Goal: Task Accomplishment & Management: Manage account settings

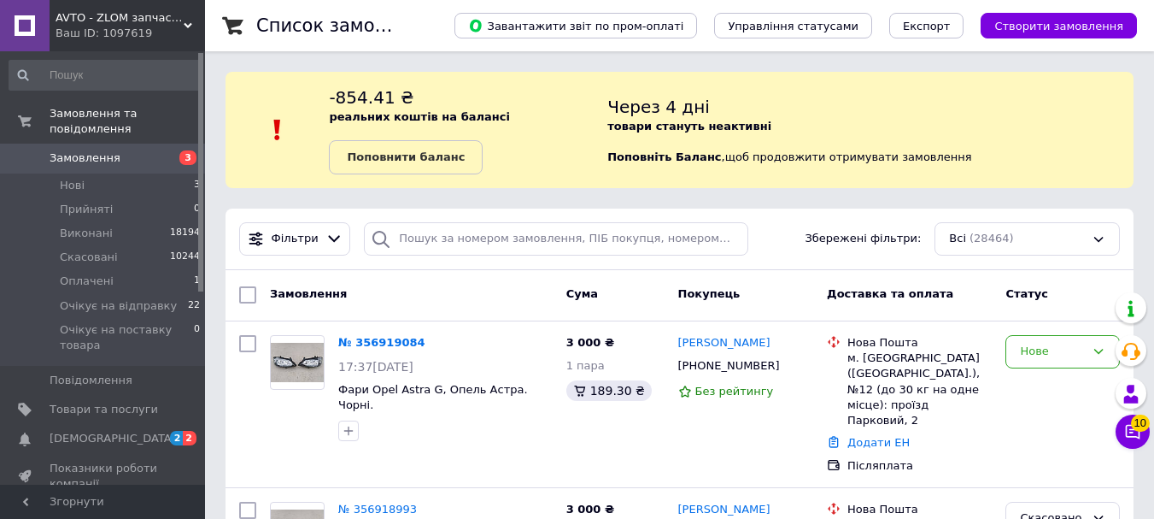
scroll to position [171, 0]
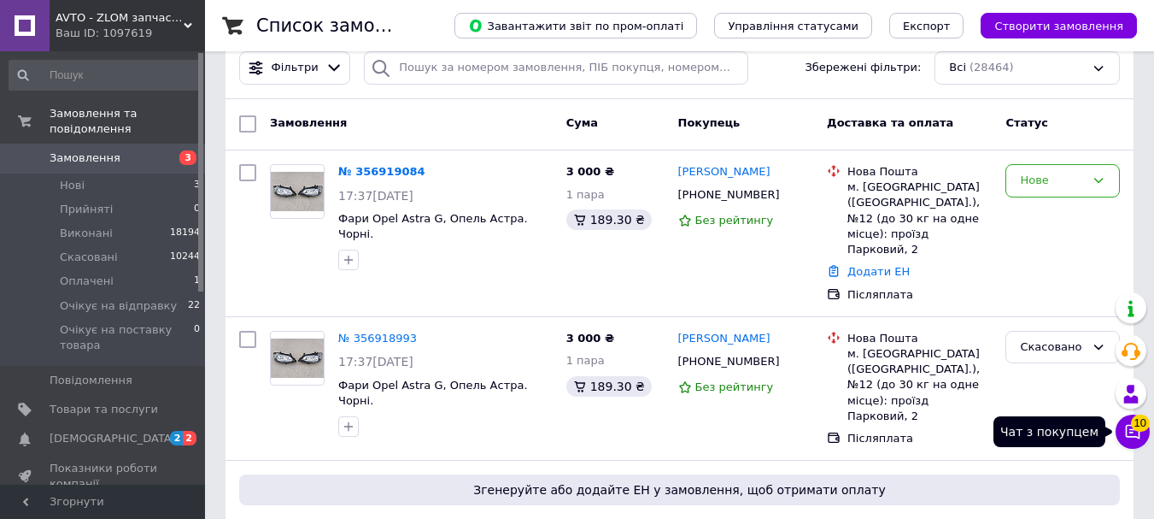
click at [1139, 427] on span "10" at bounding box center [1140, 422] width 19 height 17
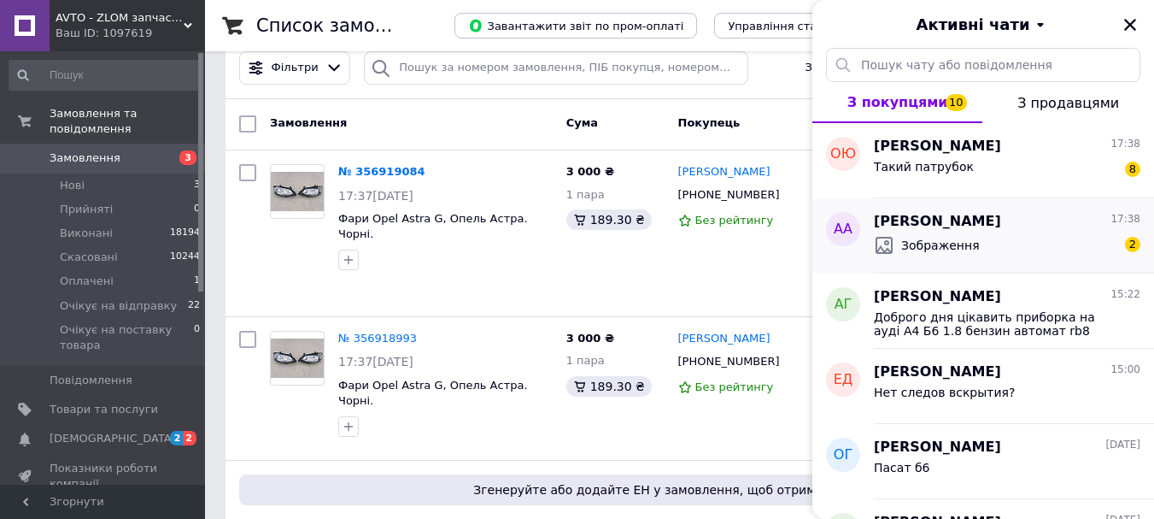
click at [970, 235] on div "Зображення 2" at bounding box center [1007, 245] width 267 height 27
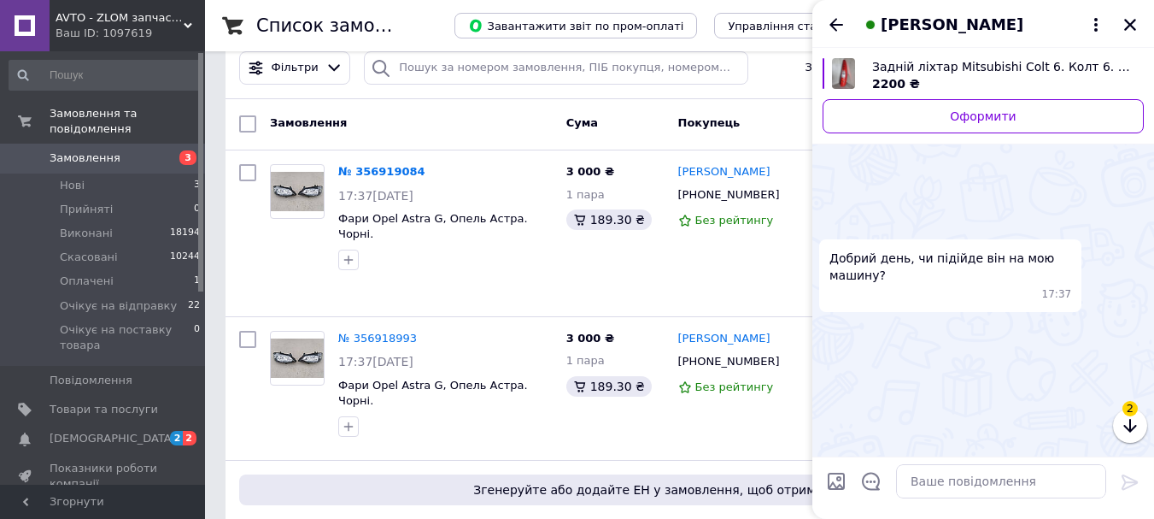
scroll to position [441, 0]
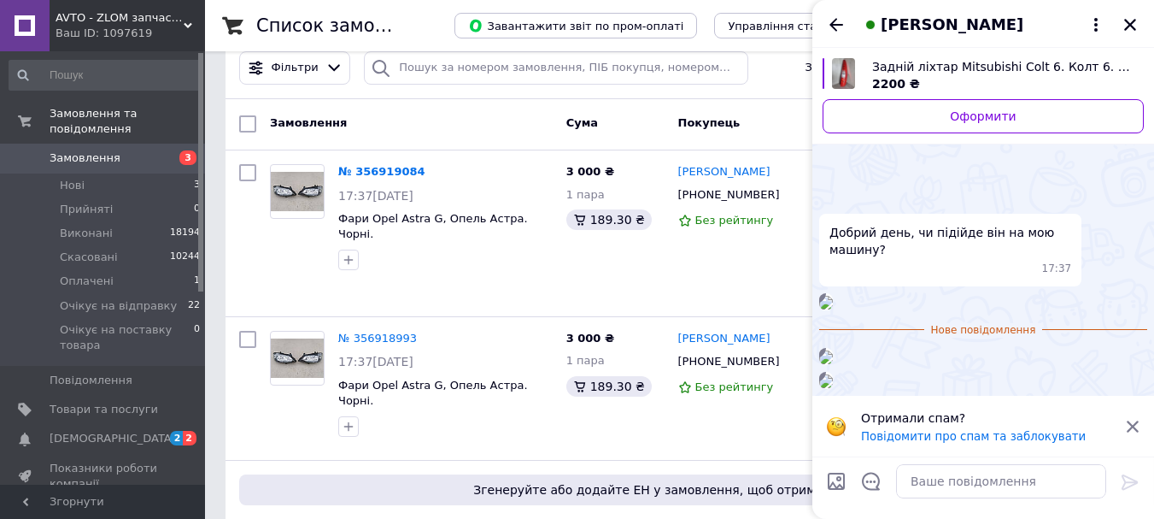
click at [962, 82] on div "2200 ₴" at bounding box center [1001, 83] width 258 height 17
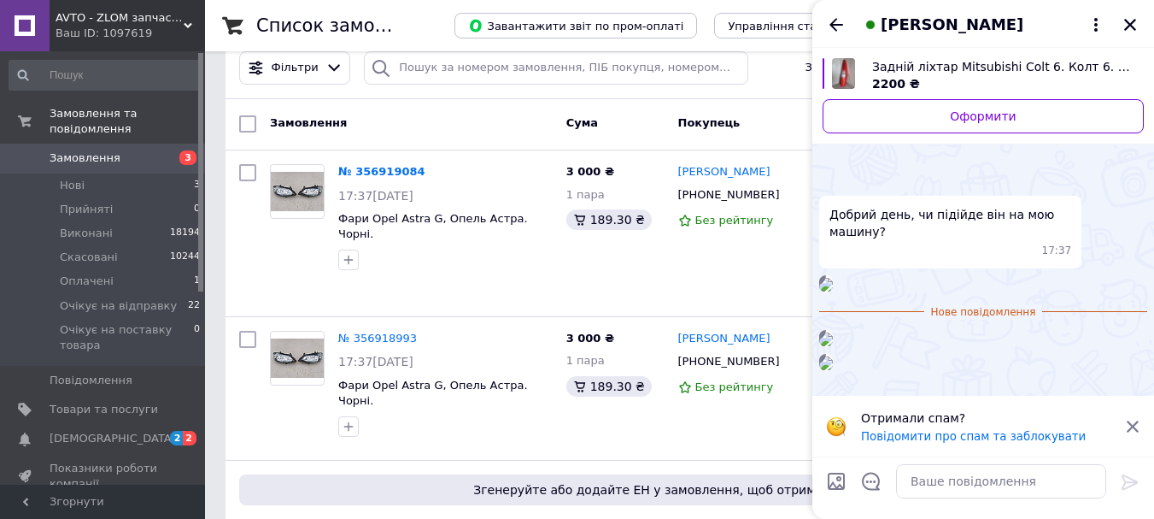
scroll to position [56, 0]
click at [833, 291] on img at bounding box center [826, 285] width 14 height 14
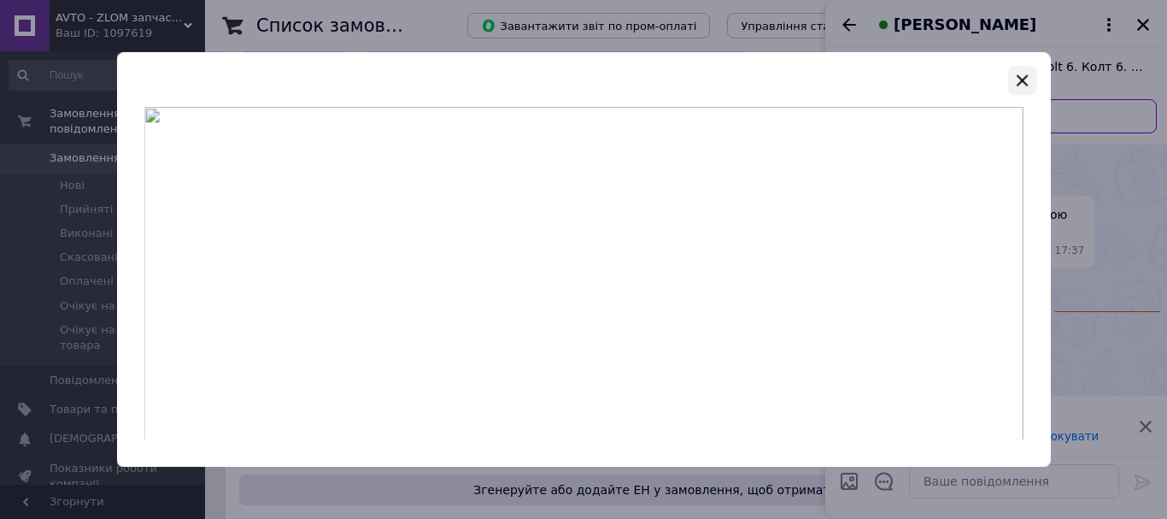
click at [1028, 79] on icon "button" at bounding box center [1021, 80] width 21 height 21
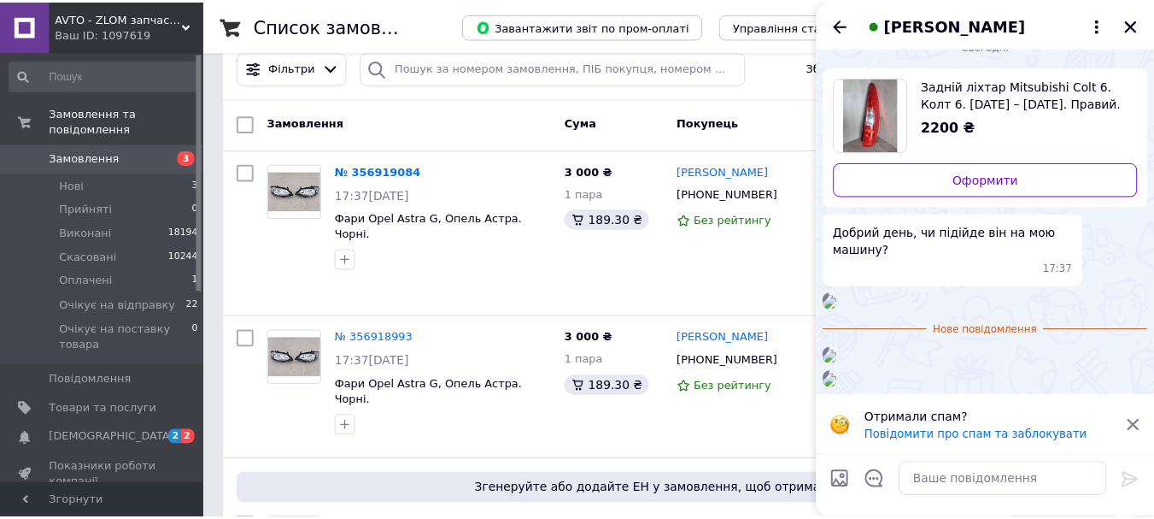
scroll to position [0, 0]
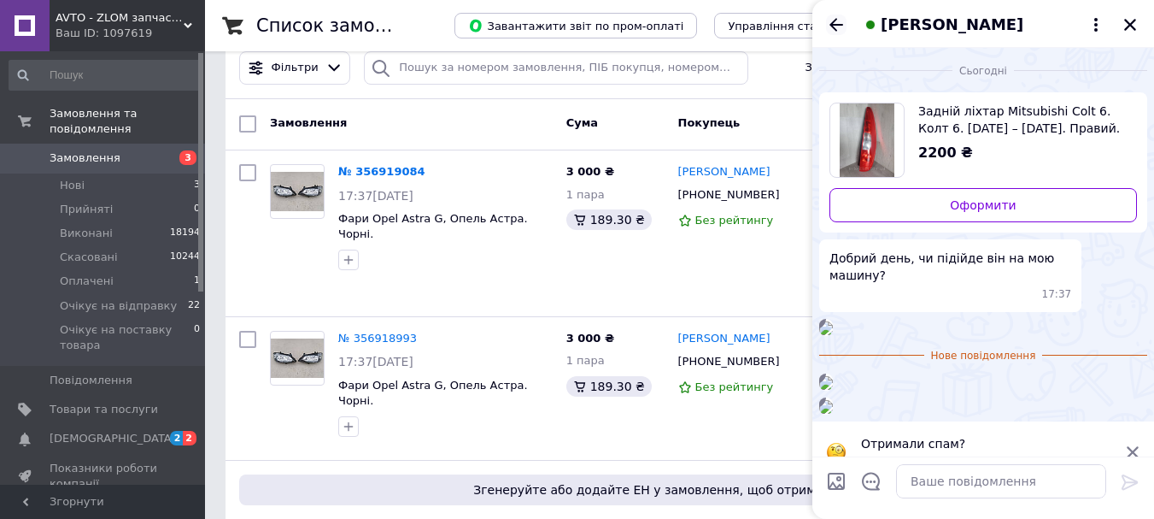
click at [838, 24] on icon "Назад" at bounding box center [837, 24] width 14 height 13
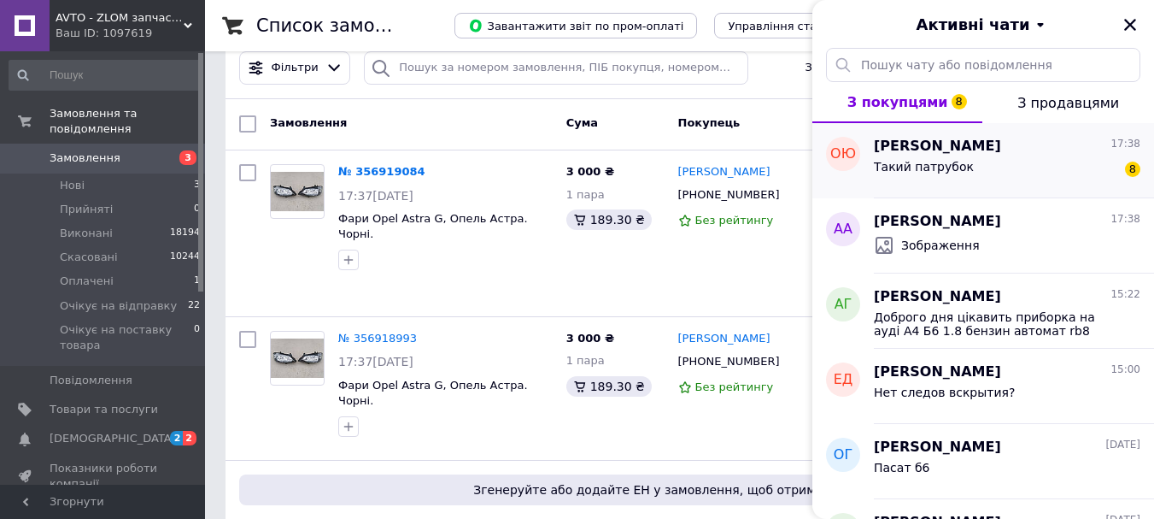
click at [983, 161] on div "Такий патрубок 8" at bounding box center [1007, 169] width 267 height 27
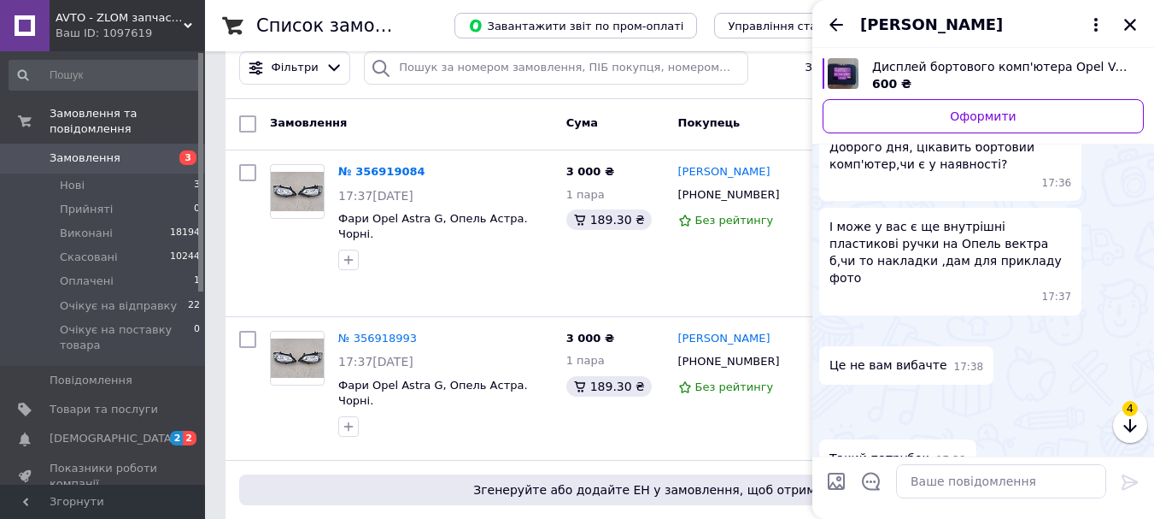
scroll to position [140, 0]
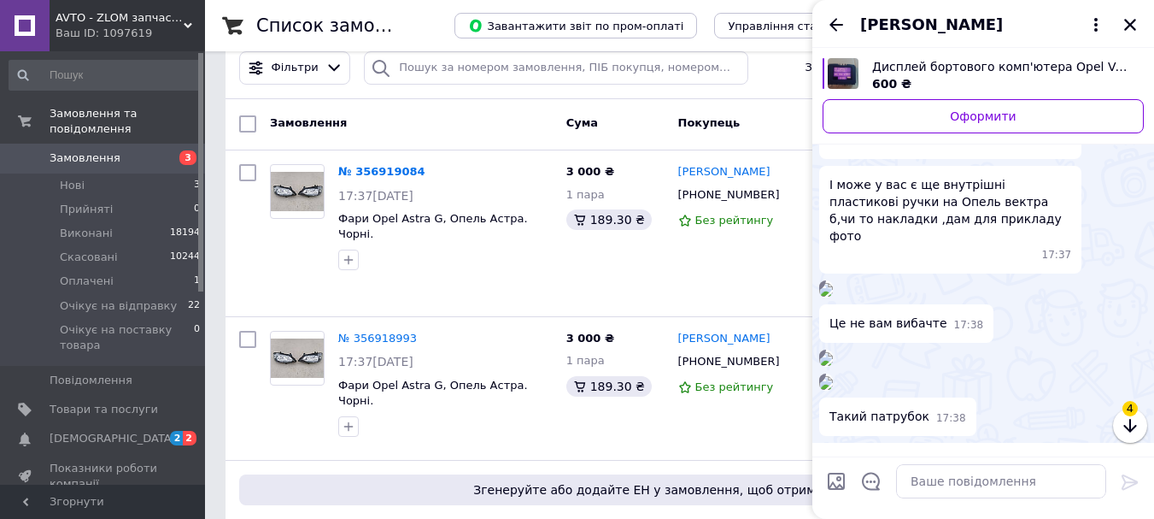
click at [833, 296] on img at bounding box center [826, 290] width 14 height 14
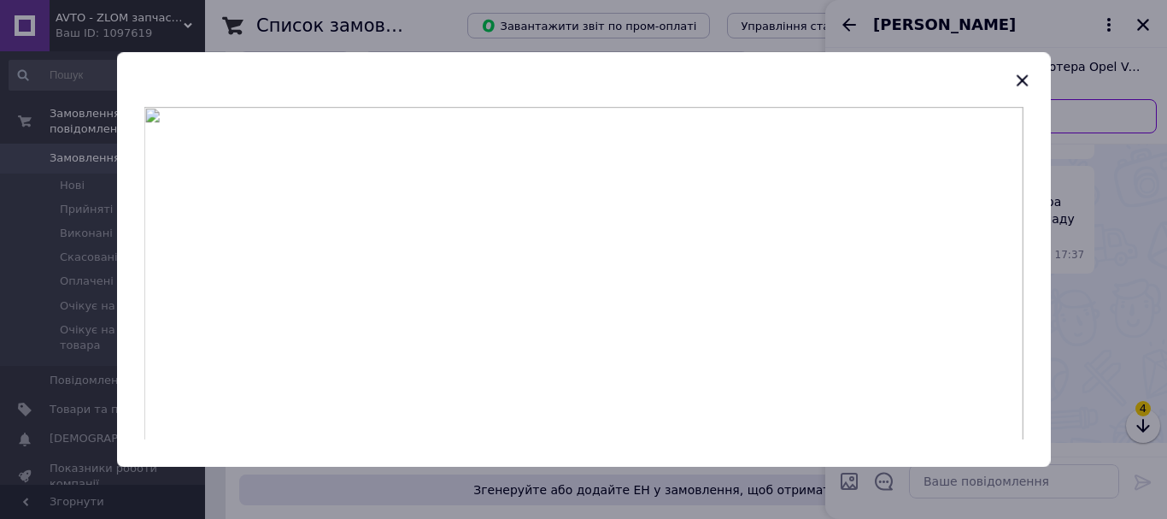
click at [612, 199] on img at bounding box center [583, 273] width 879 height 333
click at [1025, 76] on icon "button" at bounding box center [1022, 79] width 11 height 11
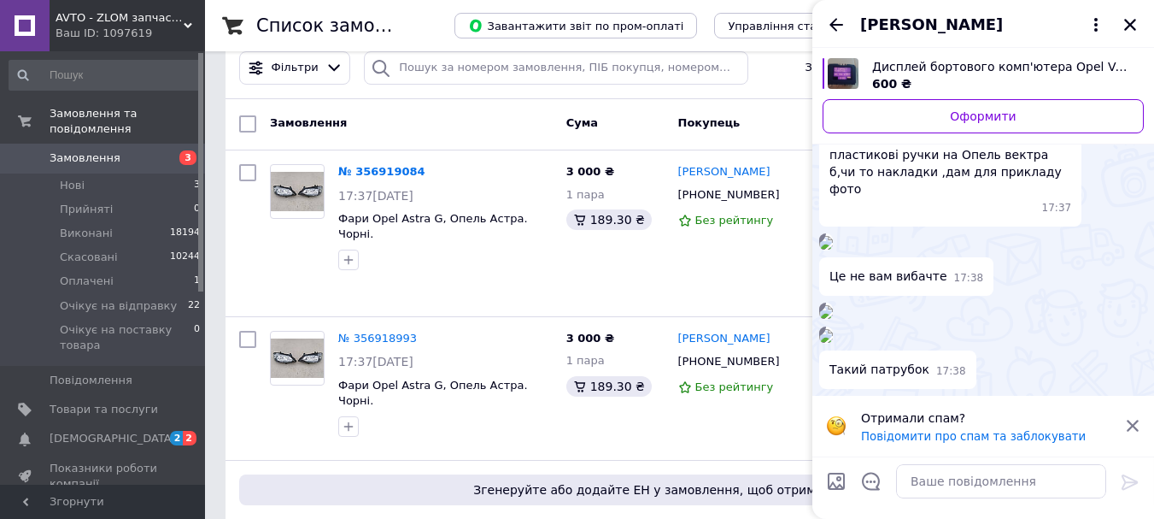
scroll to position [889, 0]
click at [835, 22] on icon "Назад" at bounding box center [836, 25] width 21 height 21
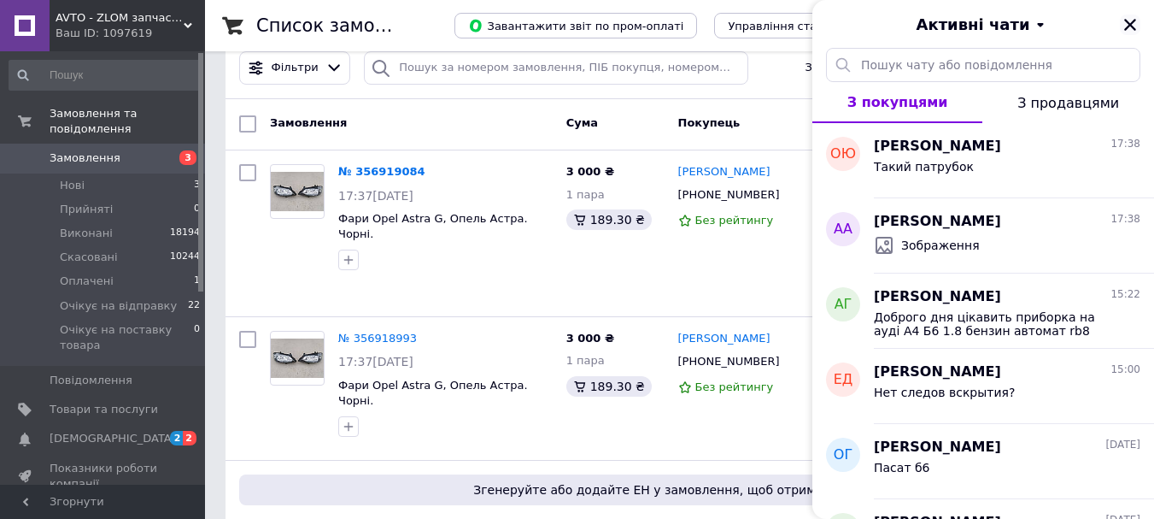
click at [1136, 23] on icon "Закрити" at bounding box center [1130, 24] width 15 height 15
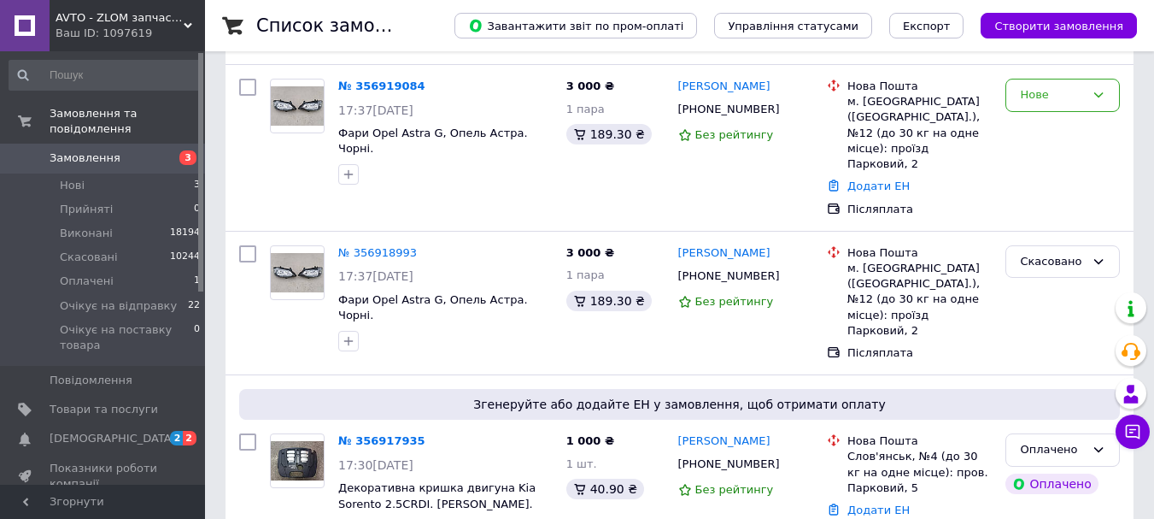
scroll to position [427, 0]
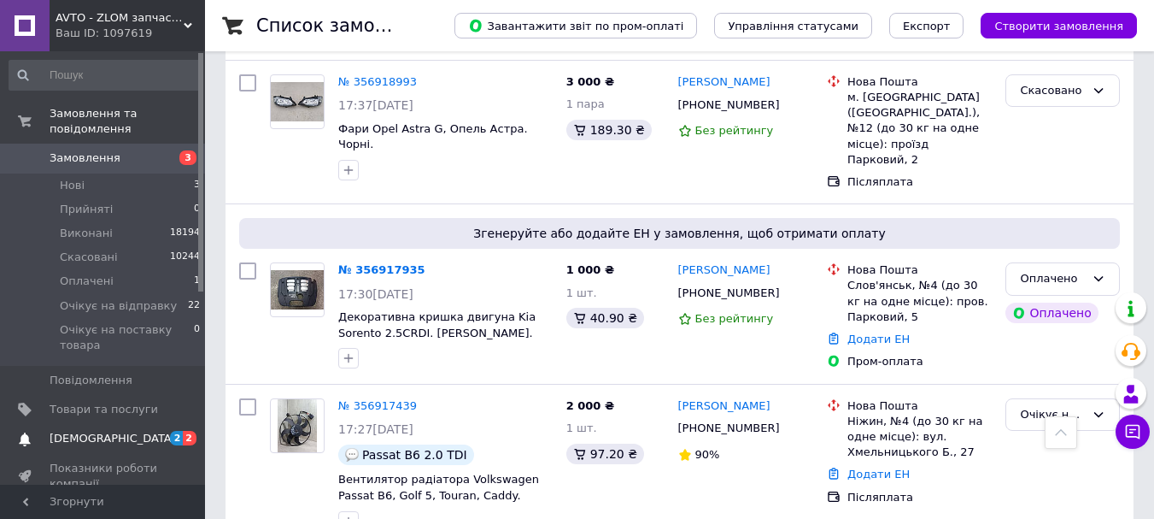
click at [142, 431] on span "[DEMOGRAPHIC_DATA]" at bounding box center [104, 438] width 108 height 15
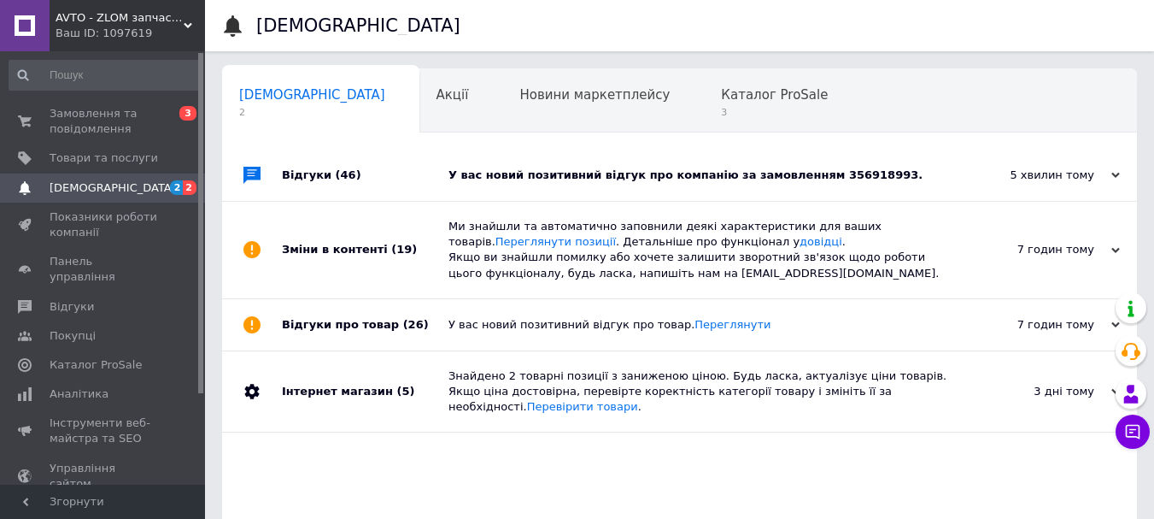
click at [611, 175] on div "У вас новий позитивний відгук про компанію за замовленням 356918993." at bounding box center [699, 174] width 501 height 15
click at [654, 174] on div "У вас новий позитивний відгук про компанію за замовленням 356918993." at bounding box center [699, 174] width 501 height 15
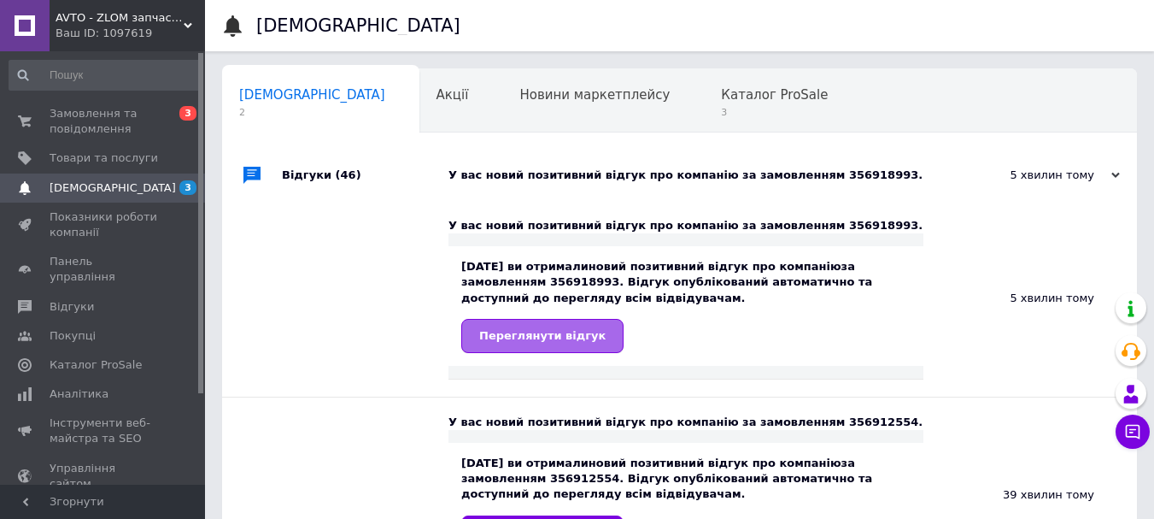
click at [563, 348] on link "Переглянути відгук" at bounding box center [542, 336] width 162 height 34
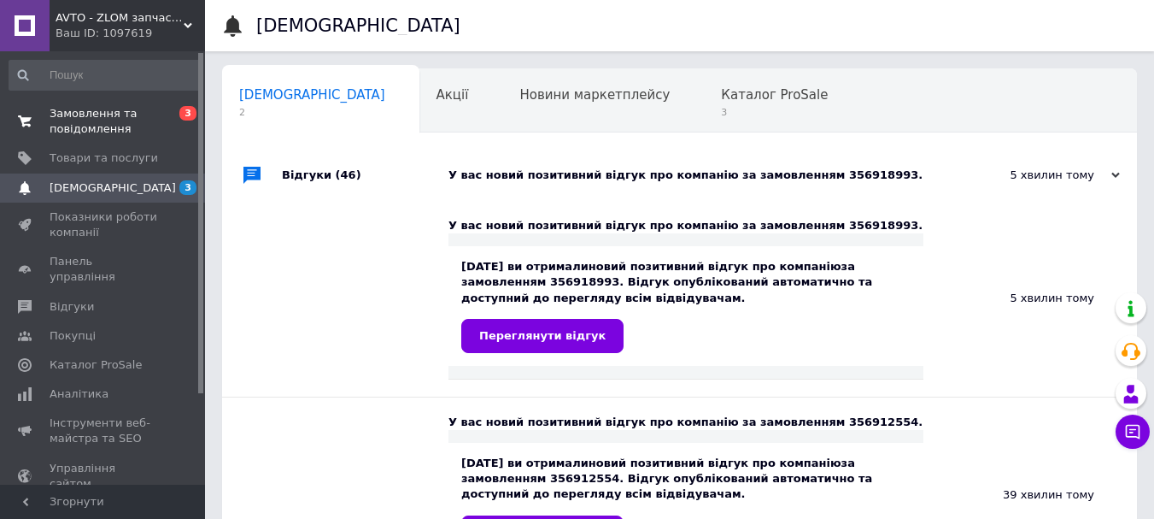
click at [63, 124] on span "Замовлення та повідомлення" at bounding box center [104, 121] width 108 height 31
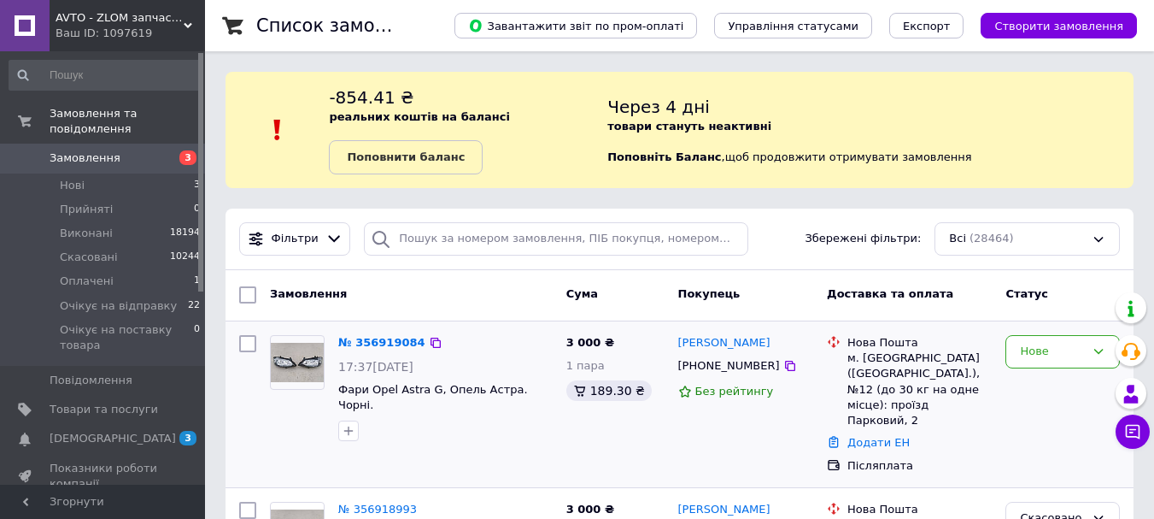
scroll to position [85, 0]
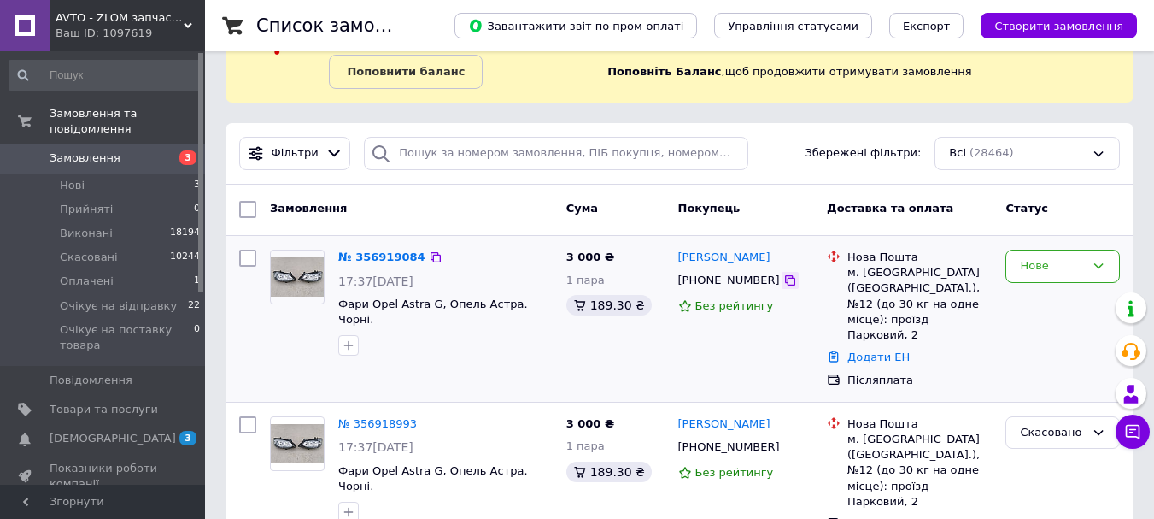
click at [783, 282] on icon at bounding box center [790, 280] width 14 height 14
click at [366, 258] on link "№ 356919084" at bounding box center [381, 256] width 87 height 13
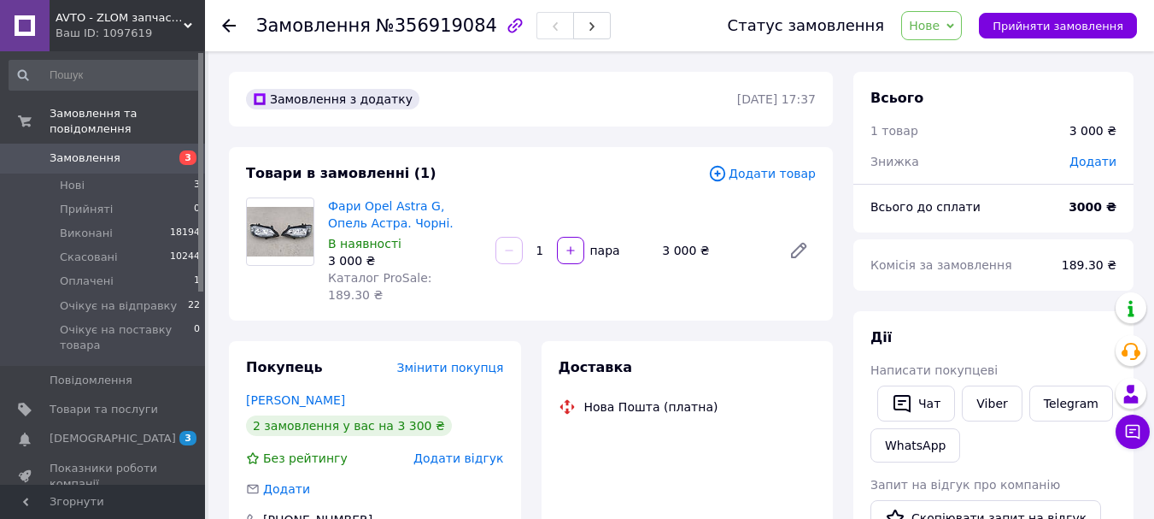
scroll to position [171, 0]
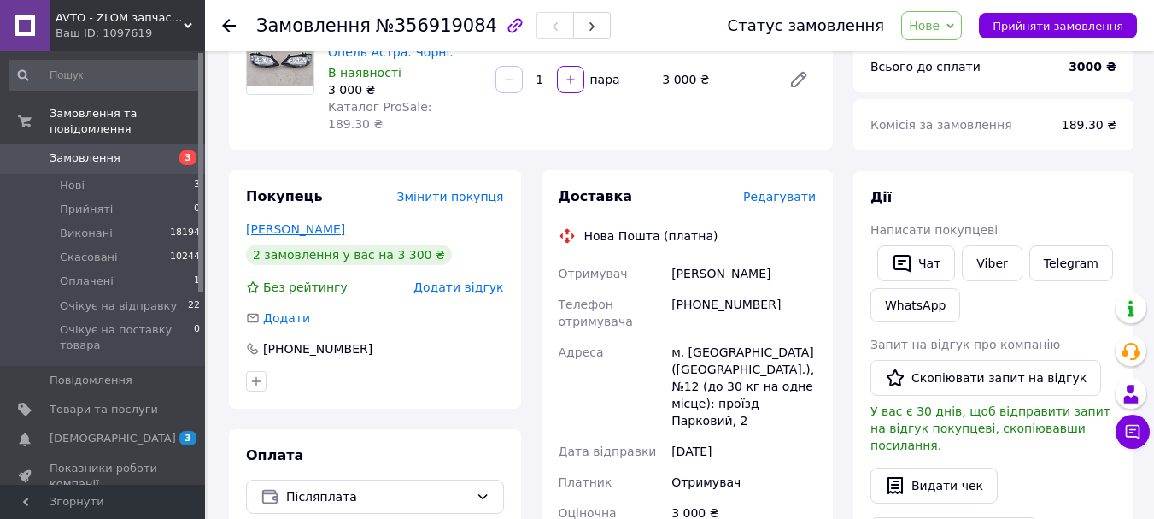
click at [295, 222] on link "[PERSON_NAME]" at bounding box center [295, 229] width 99 height 14
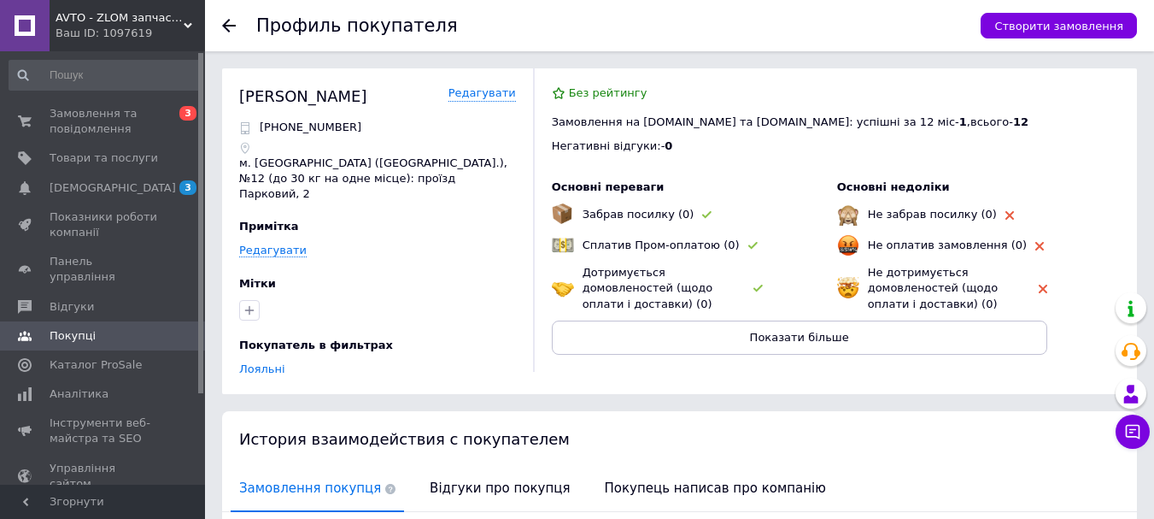
click at [228, 19] on icon at bounding box center [229, 26] width 14 height 14
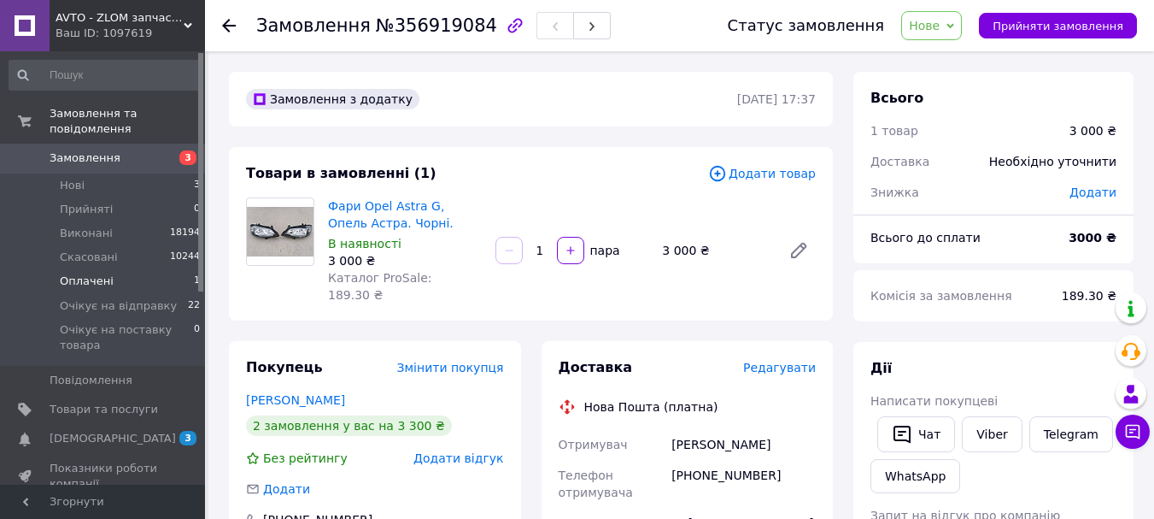
click at [98, 273] on span "Оплачені" at bounding box center [87, 280] width 54 height 15
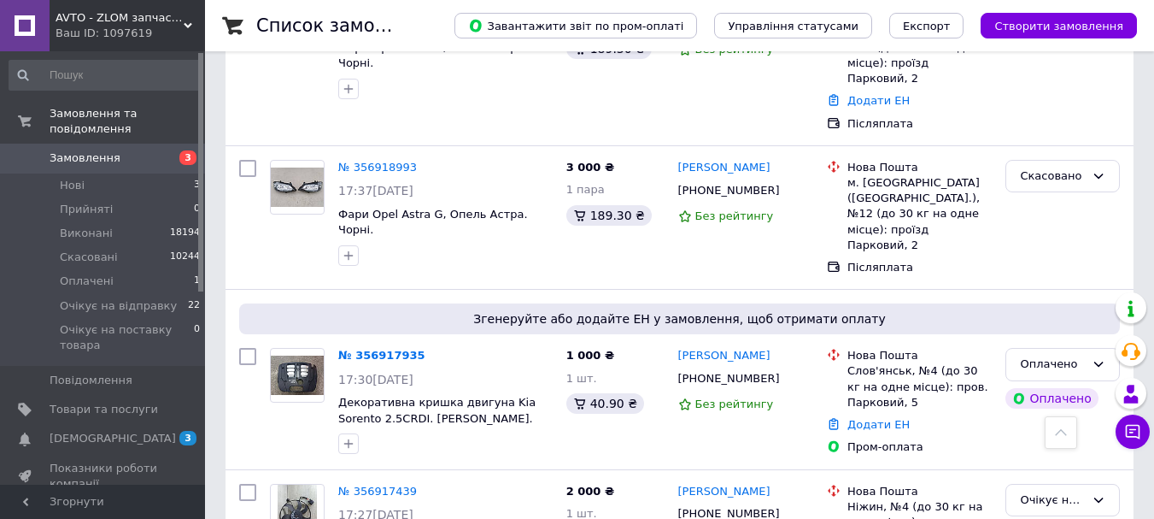
scroll to position [85, 0]
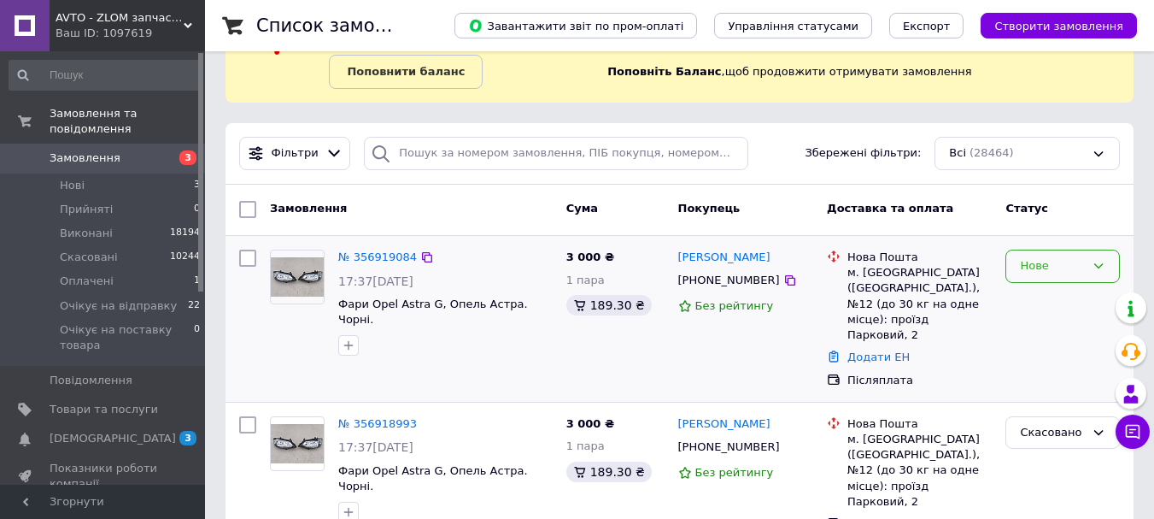
click at [1085, 262] on div "Нове" at bounding box center [1063, 265] width 114 height 33
click at [1048, 333] on li "Очікує на відправку" at bounding box center [1062, 337] width 113 height 49
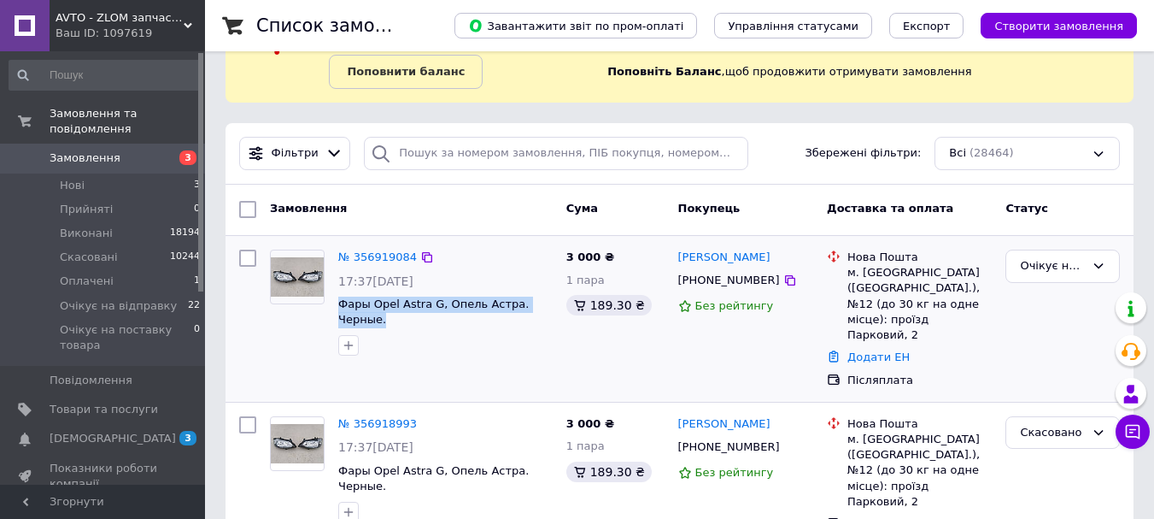
drag, startPoint x: 335, startPoint y: 299, endPoint x: 552, endPoint y: 303, distance: 217.0
click at [552, 303] on div "№ 356919084 17:37[DATE] Фары Opel Astra G, Опель Астра. Черные." at bounding box center [445, 303] width 228 height 120
copy span "Фары Opel Astra G, Опель Астра. Черные."
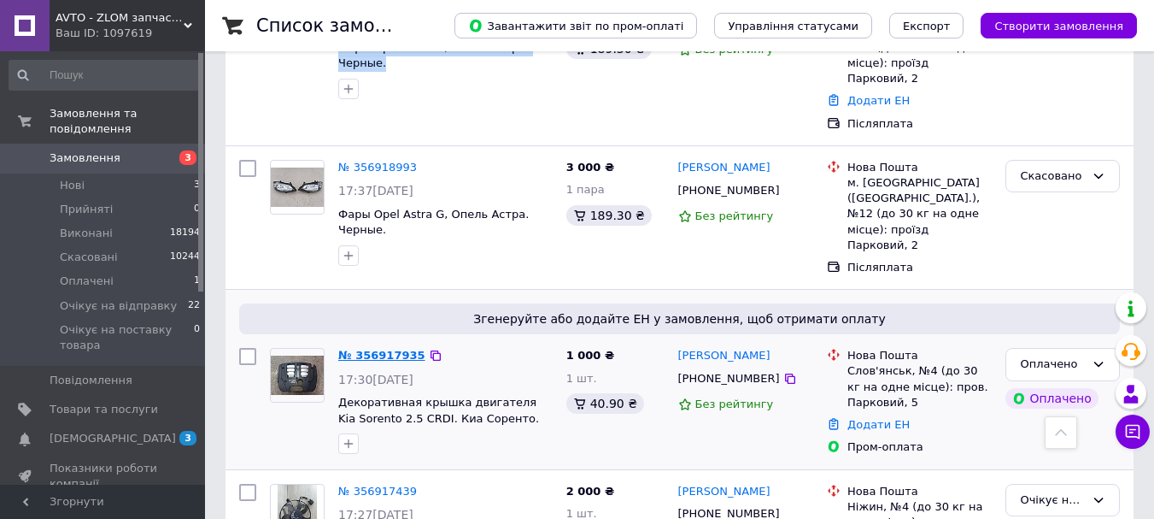
click at [385, 349] on link "№ 356917935" at bounding box center [381, 355] width 87 height 13
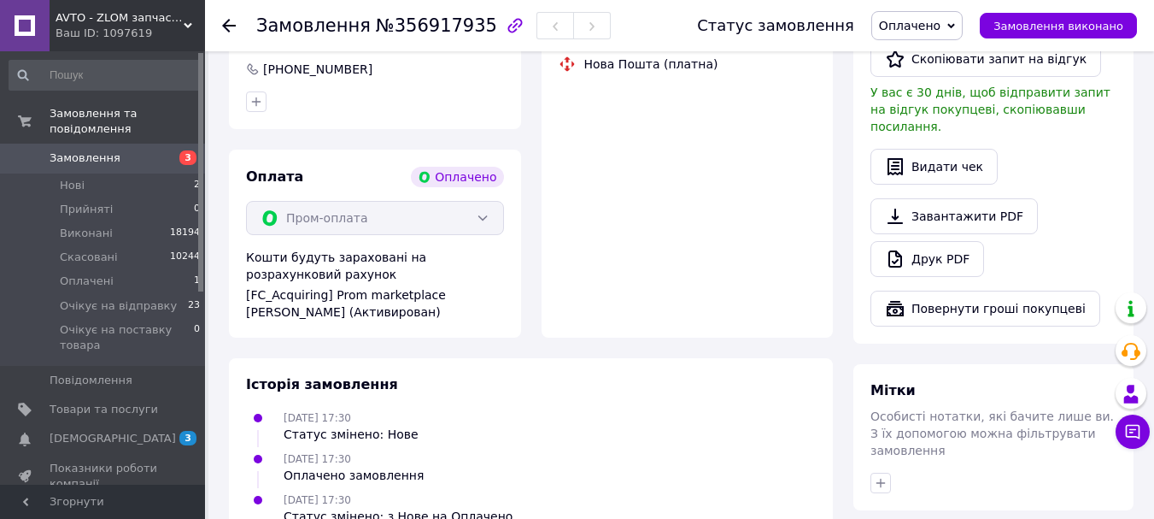
scroll to position [695, 0]
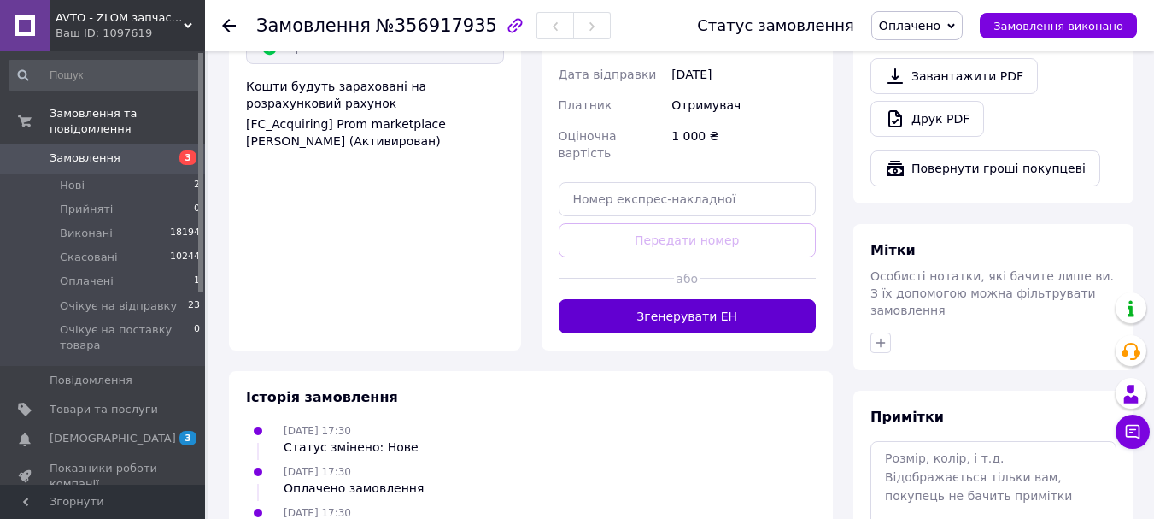
click at [670, 299] on button "Згенерувати ЕН" at bounding box center [688, 316] width 258 height 34
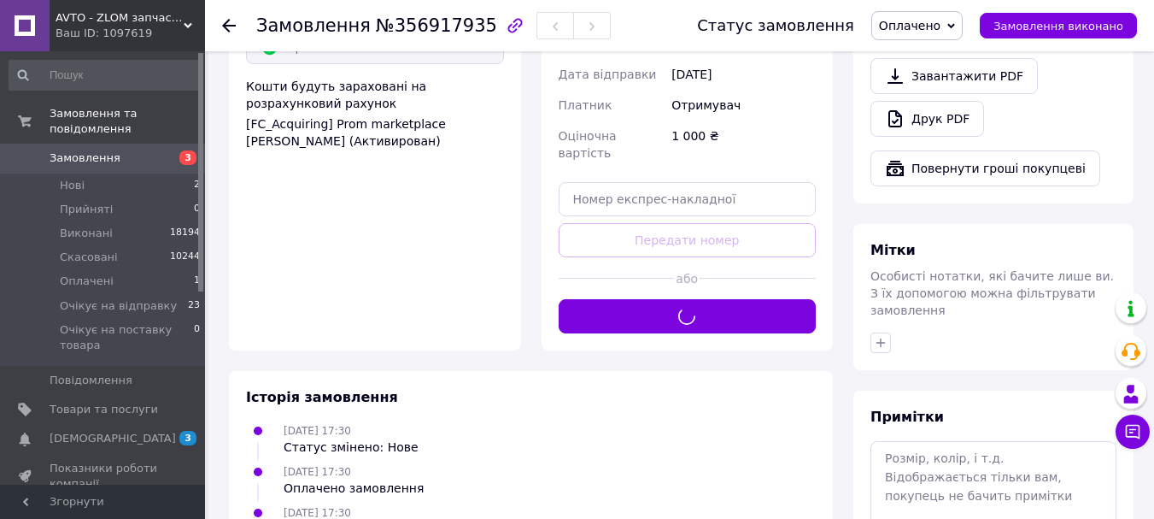
scroll to position [438, 0]
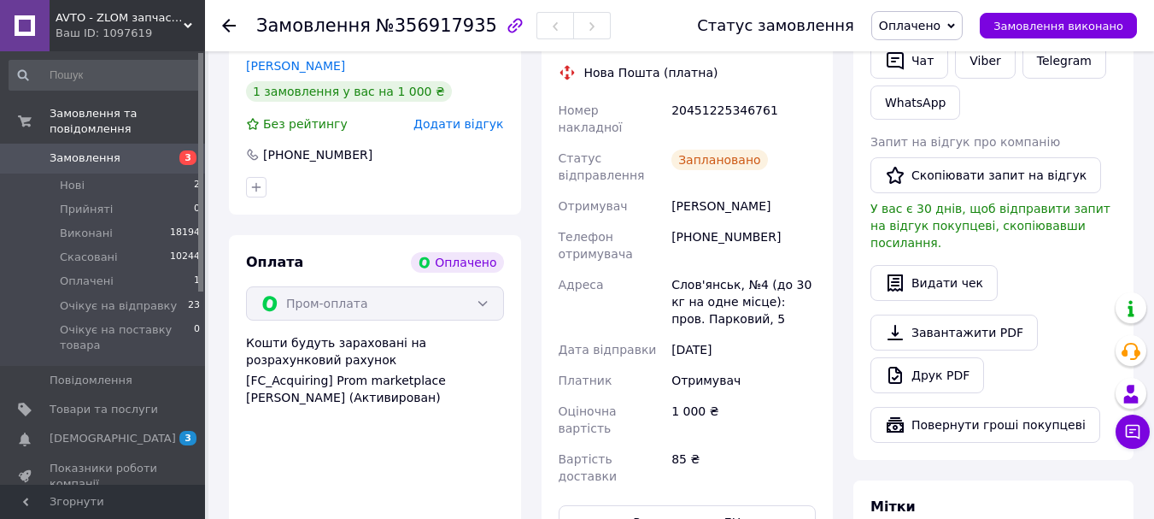
click at [941, 26] on span "Оплачено" at bounding box center [910, 26] width 62 height 14
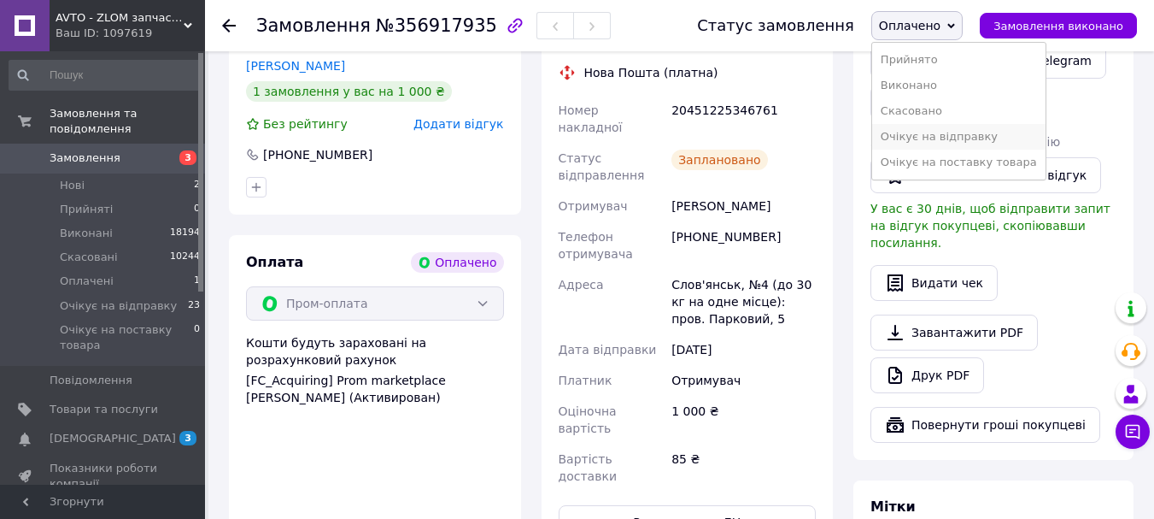
click at [944, 133] on li "Очікує на відправку" at bounding box center [958, 137] width 173 height 26
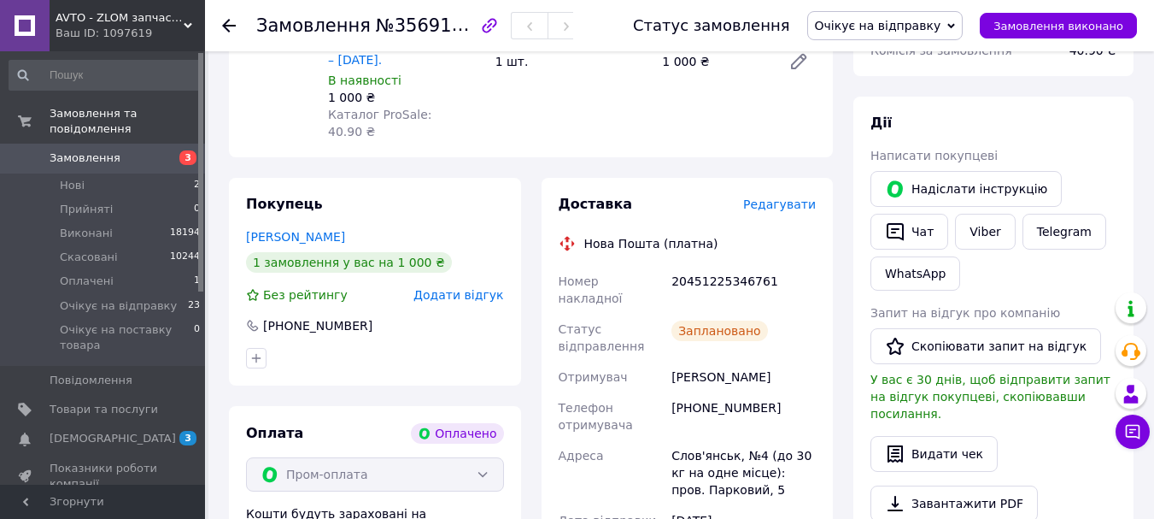
scroll to position [182, 0]
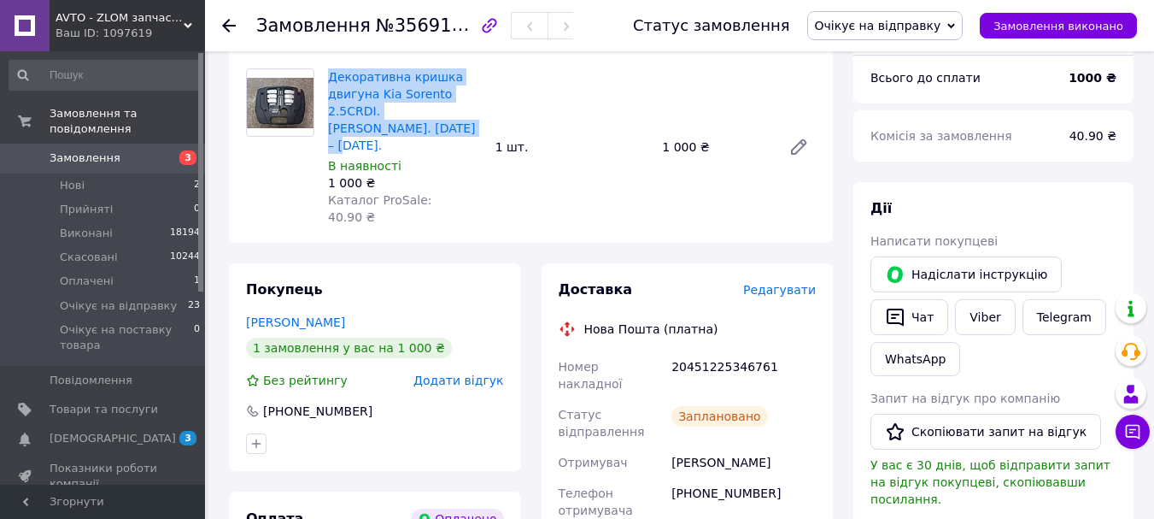
drag, startPoint x: 323, startPoint y: 71, endPoint x: 373, endPoint y: 135, distance: 81.5
click at [373, 135] on div "Декоративна кришка двигуна Kia Sorento 2.5CRDI. [PERSON_NAME]. [DATE] – [DATE].…" at bounding box center [404, 147] width 167 height 164
copy link "Декоративна кришка двигуна Kia Sorento 2.5CRDI. [PERSON_NAME]. [DATE] – [DATE]."
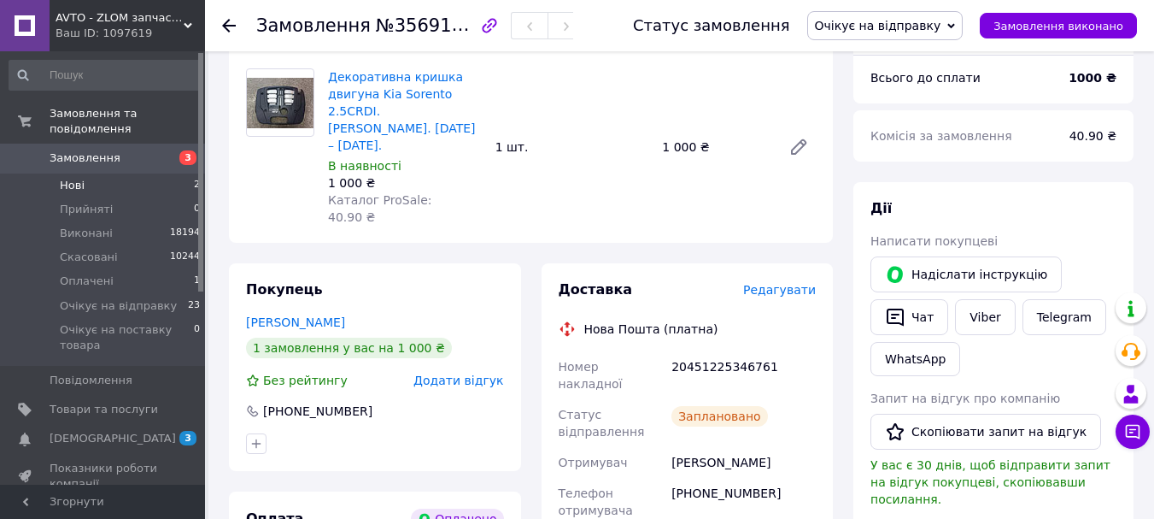
click at [75, 178] on span "Нові" at bounding box center [72, 185] width 25 height 15
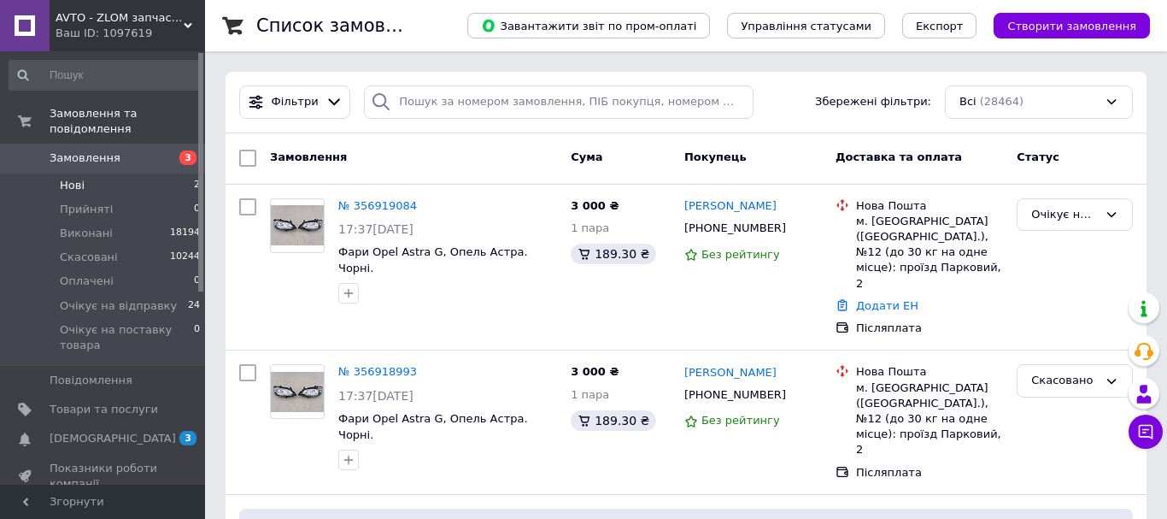
click at [78, 178] on span "Нові" at bounding box center [72, 185] width 25 height 15
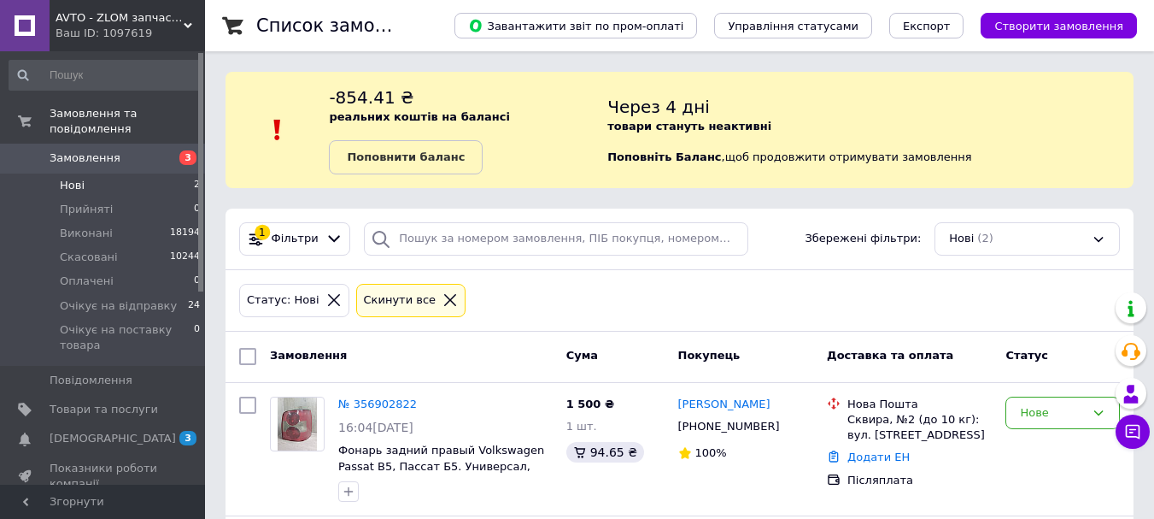
scroll to position [151, 0]
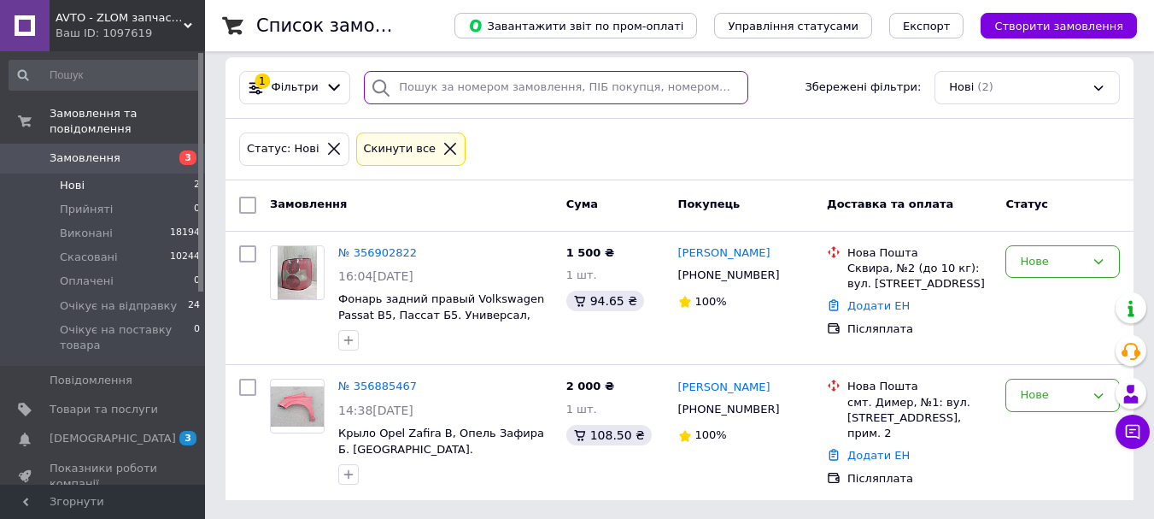
click at [546, 85] on input "search" at bounding box center [556, 87] width 384 height 33
